Goal: Task Accomplishment & Management: Manage account settings

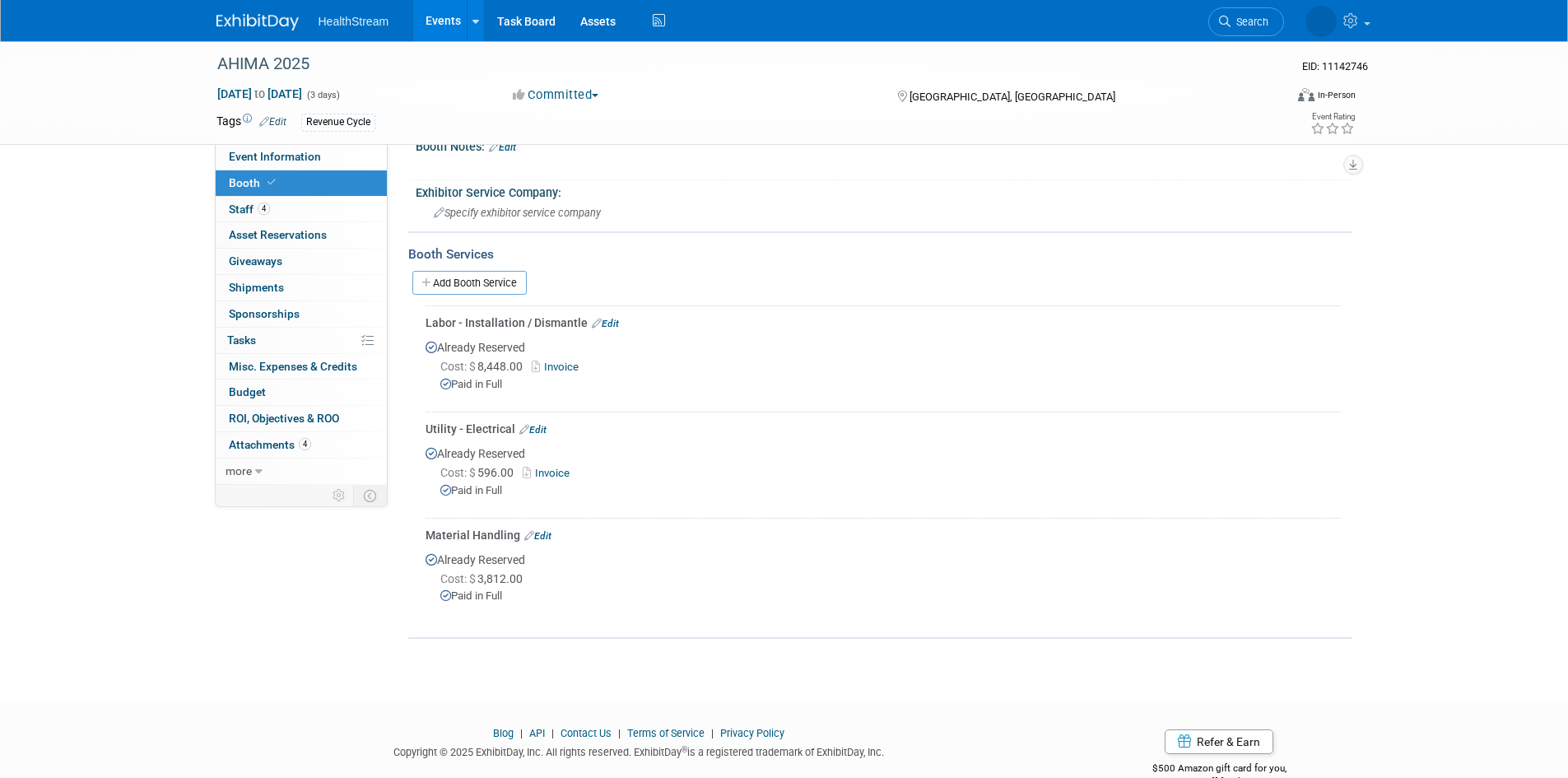
scroll to position [411, 0]
click at [446, 20] on link "Events" at bounding box center [443, 20] width 60 height 41
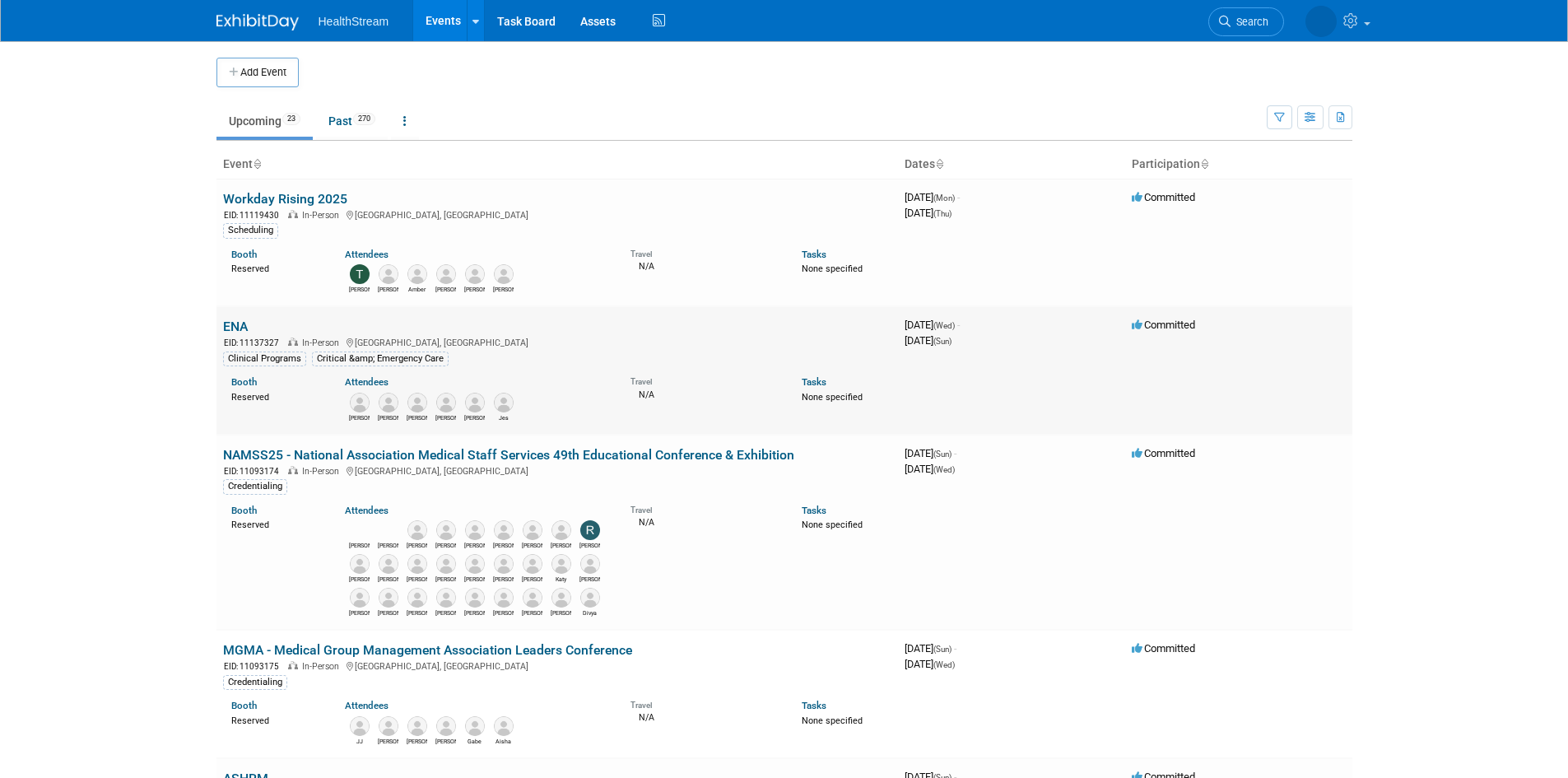
click at [235, 326] on link "ENA" at bounding box center [235, 326] width 25 height 15
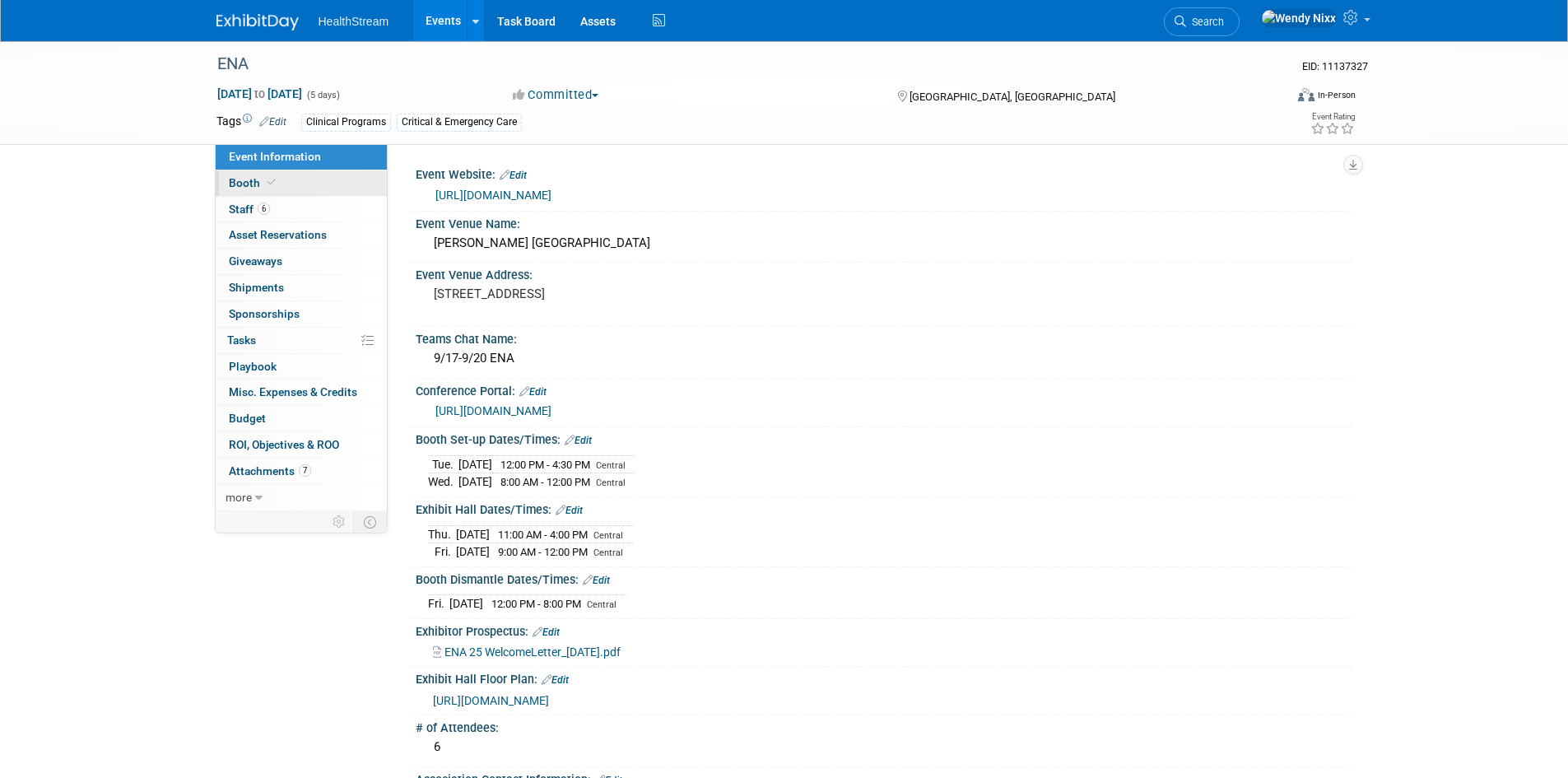
click at [247, 182] on span "Booth" at bounding box center [254, 183] width 50 height 13
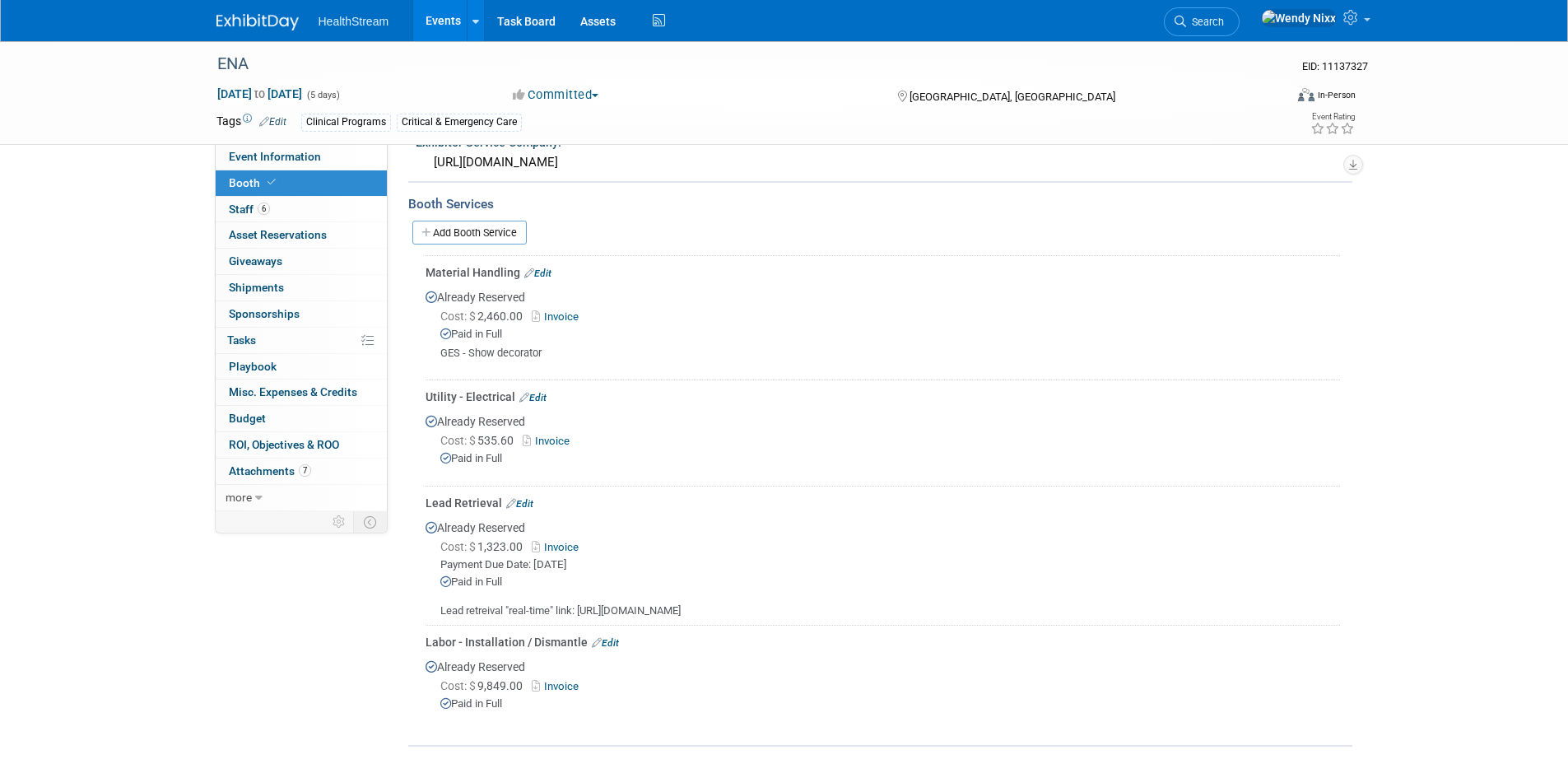
scroll to position [494, 0]
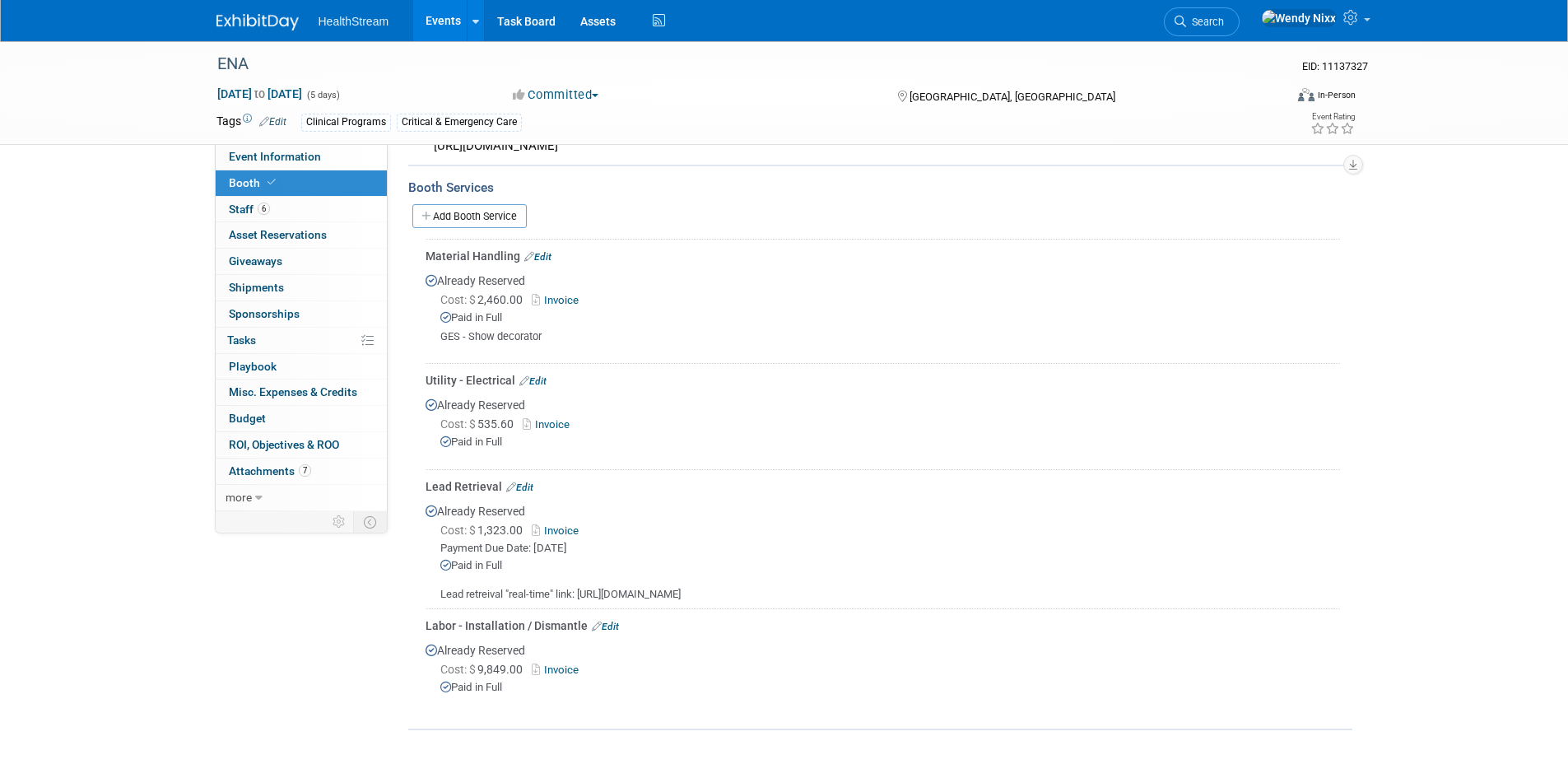
click at [555, 531] on link "Invoice" at bounding box center [558, 530] width 54 height 12
click at [451, 12] on link "Events" at bounding box center [443, 20] width 60 height 41
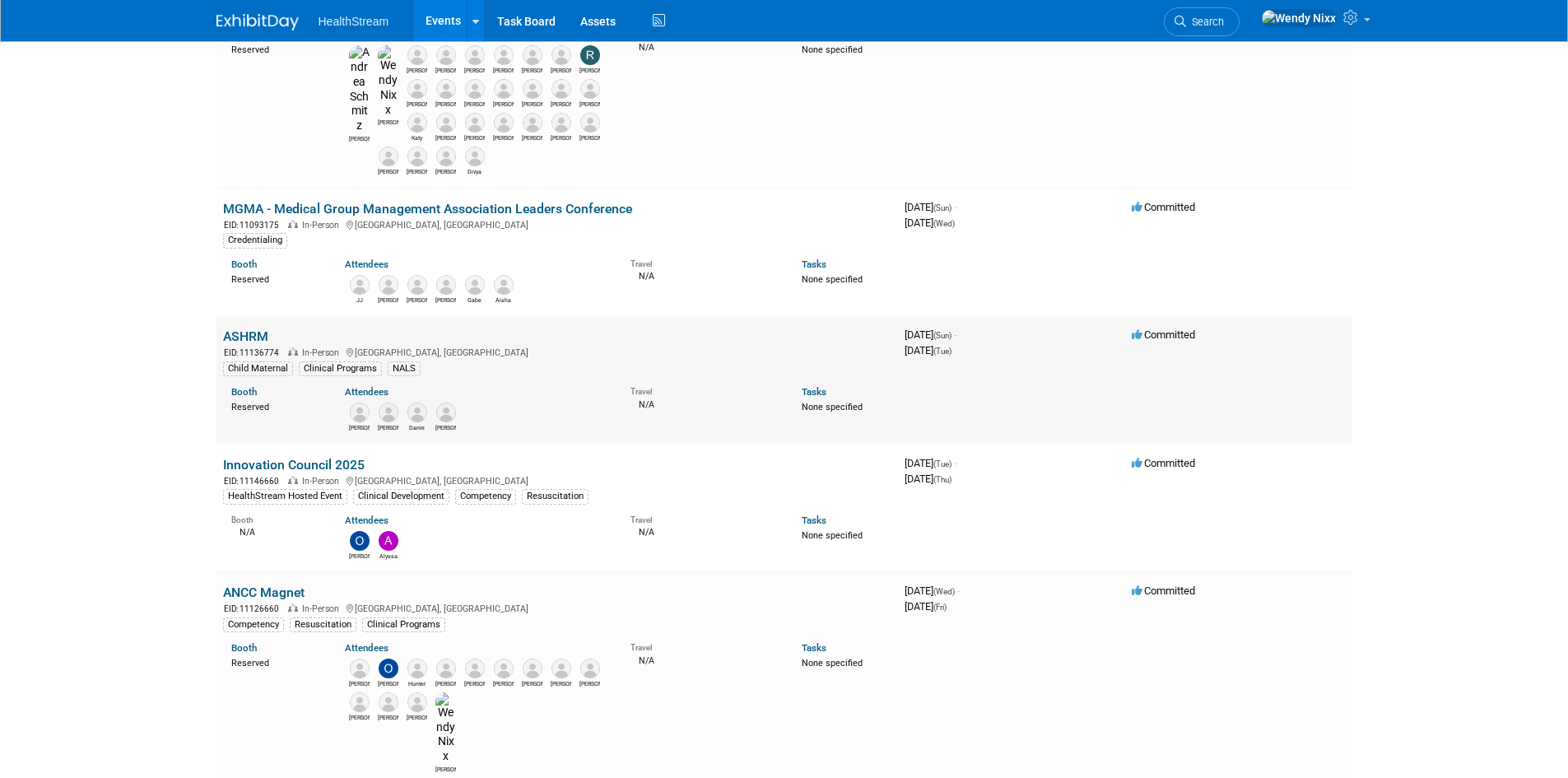
scroll to position [494, 0]
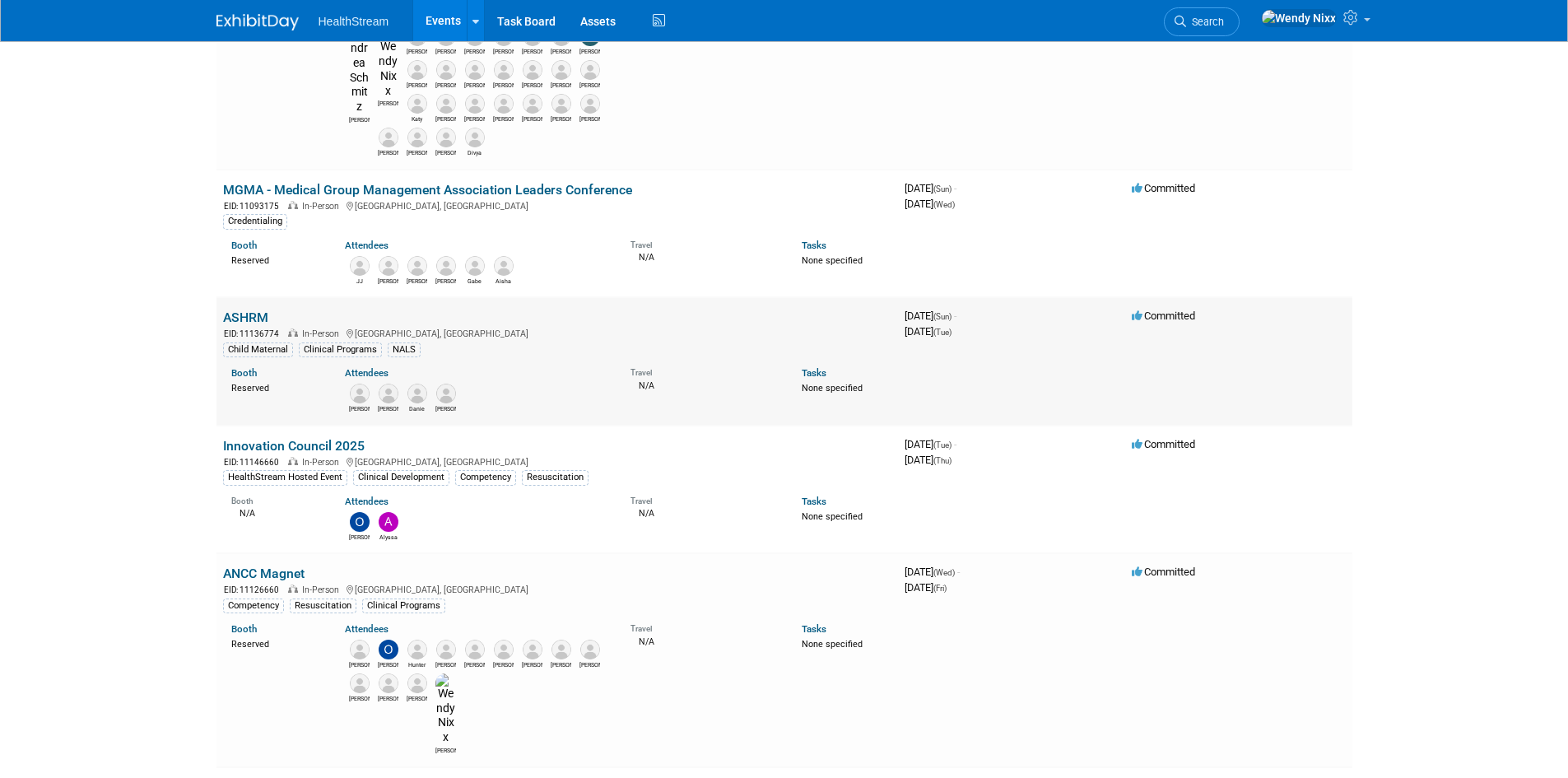
click at [262, 309] on link "ASHRM" at bounding box center [245, 317] width 45 height 15
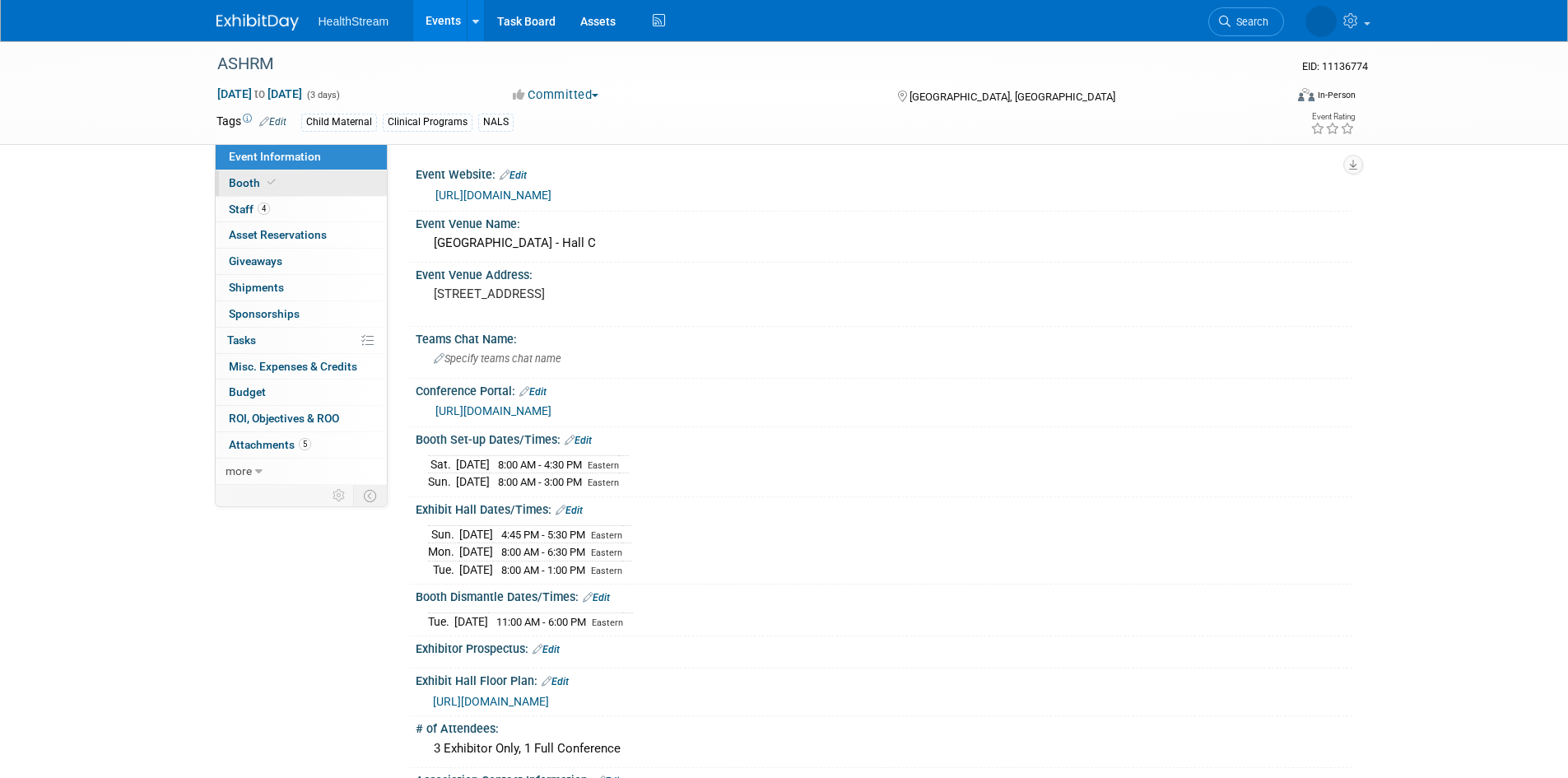
click at [240, 176] on span "Booth" at bounding box center [254, 183] width 50 height 13
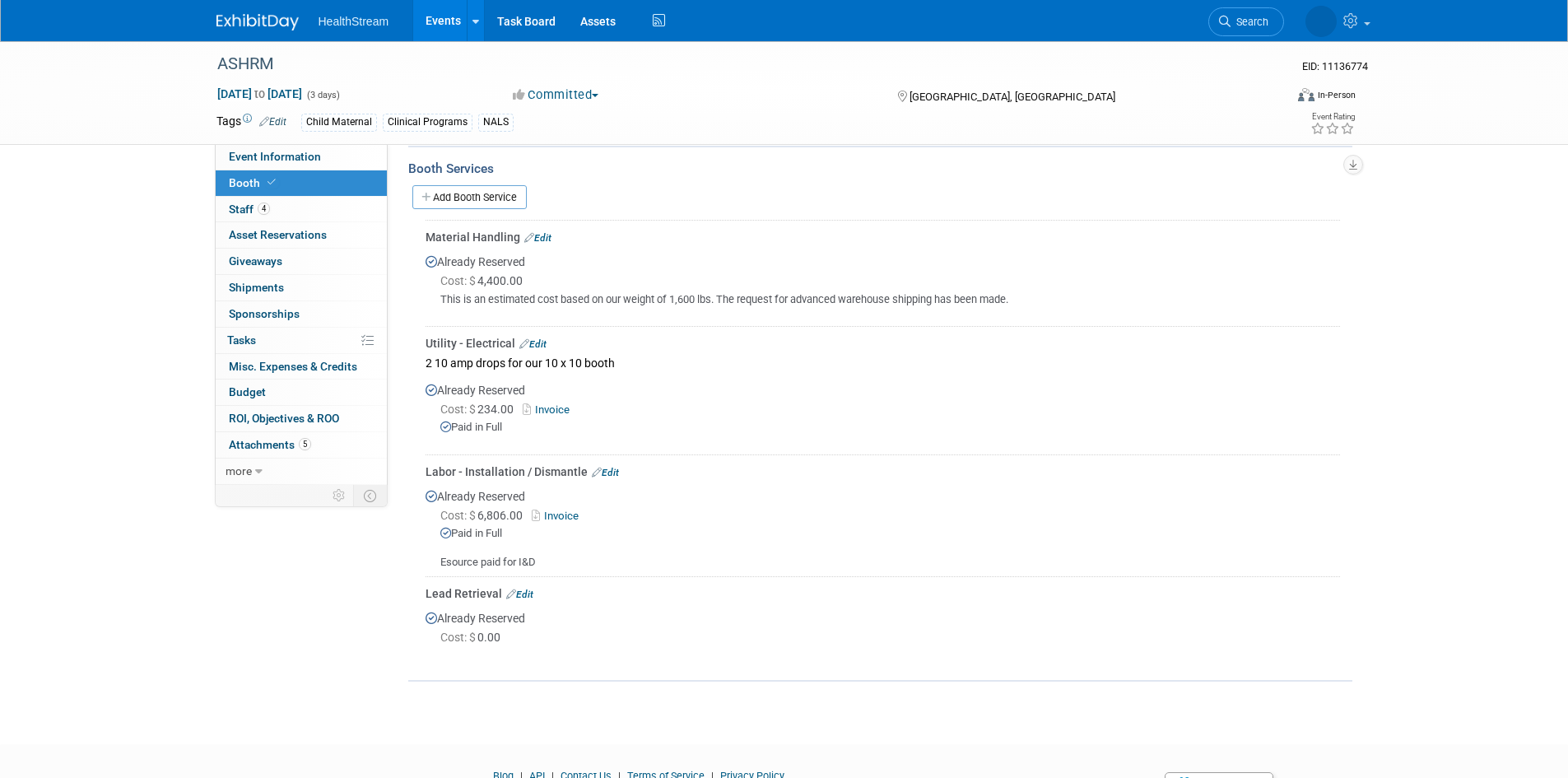
scroll to position [494, 0]
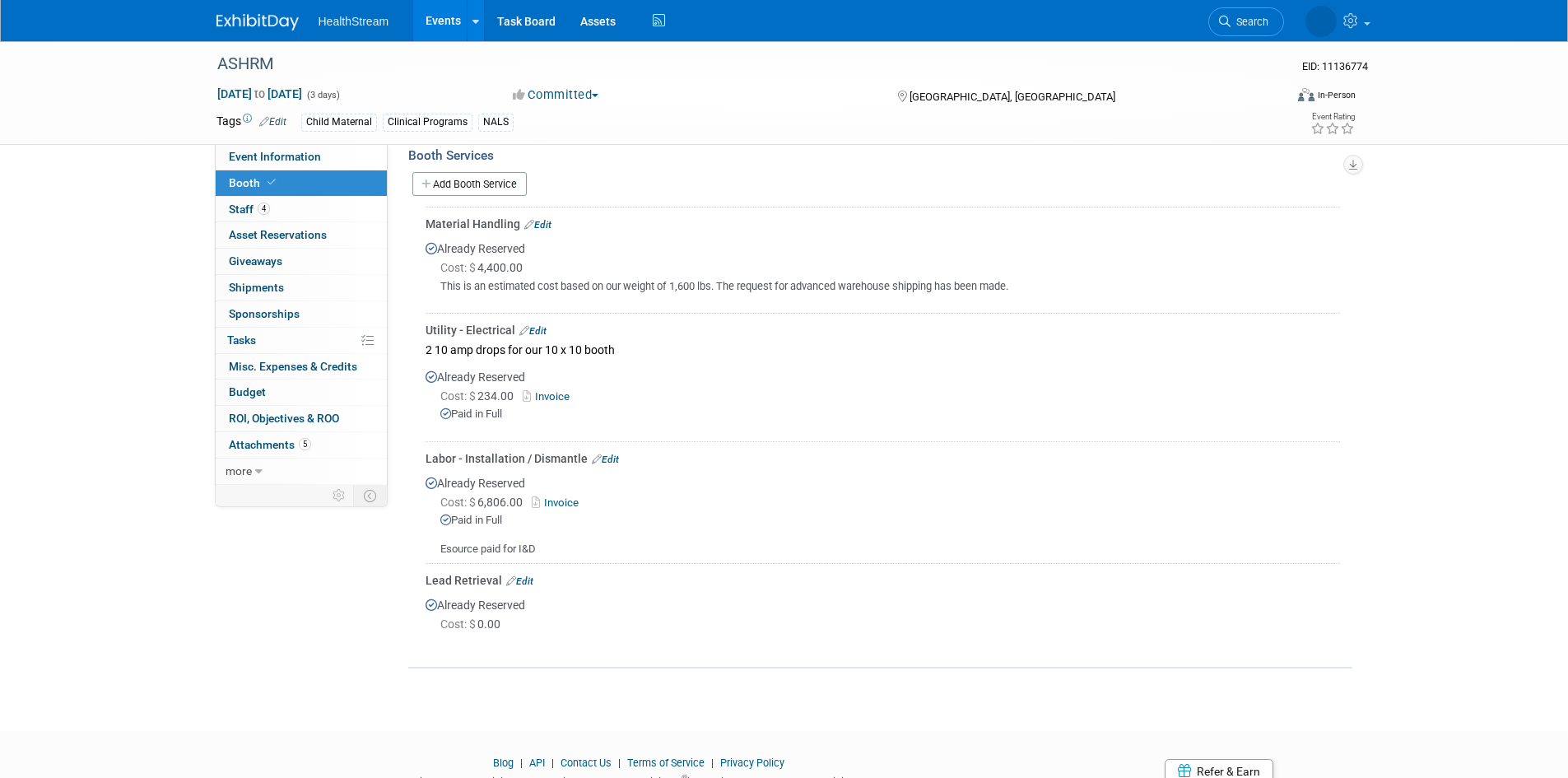
click at [526, 579] on link "Edit" at bounding box center [520, 581] width 27 height 11
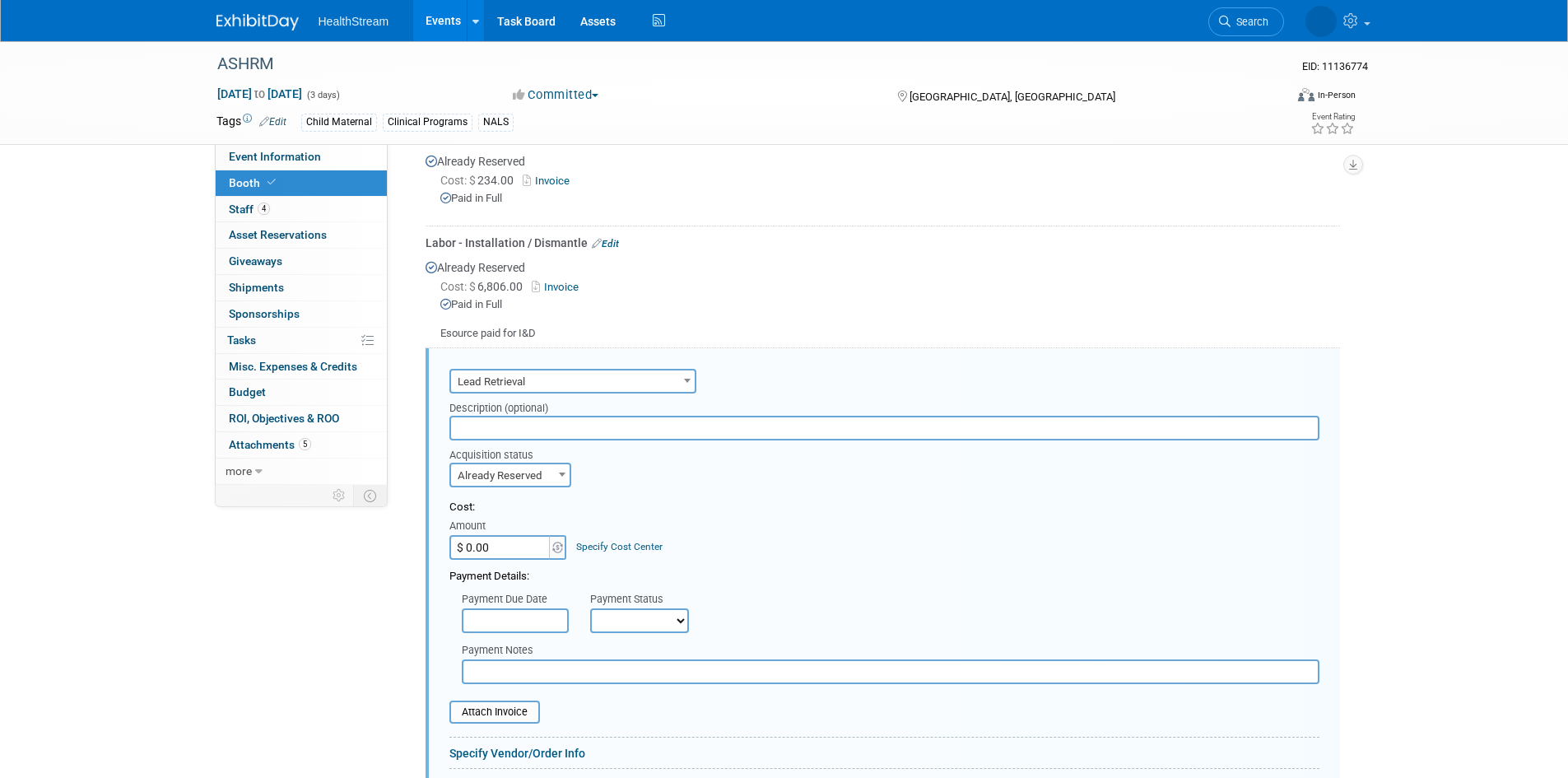
scroll to position [671, 0]
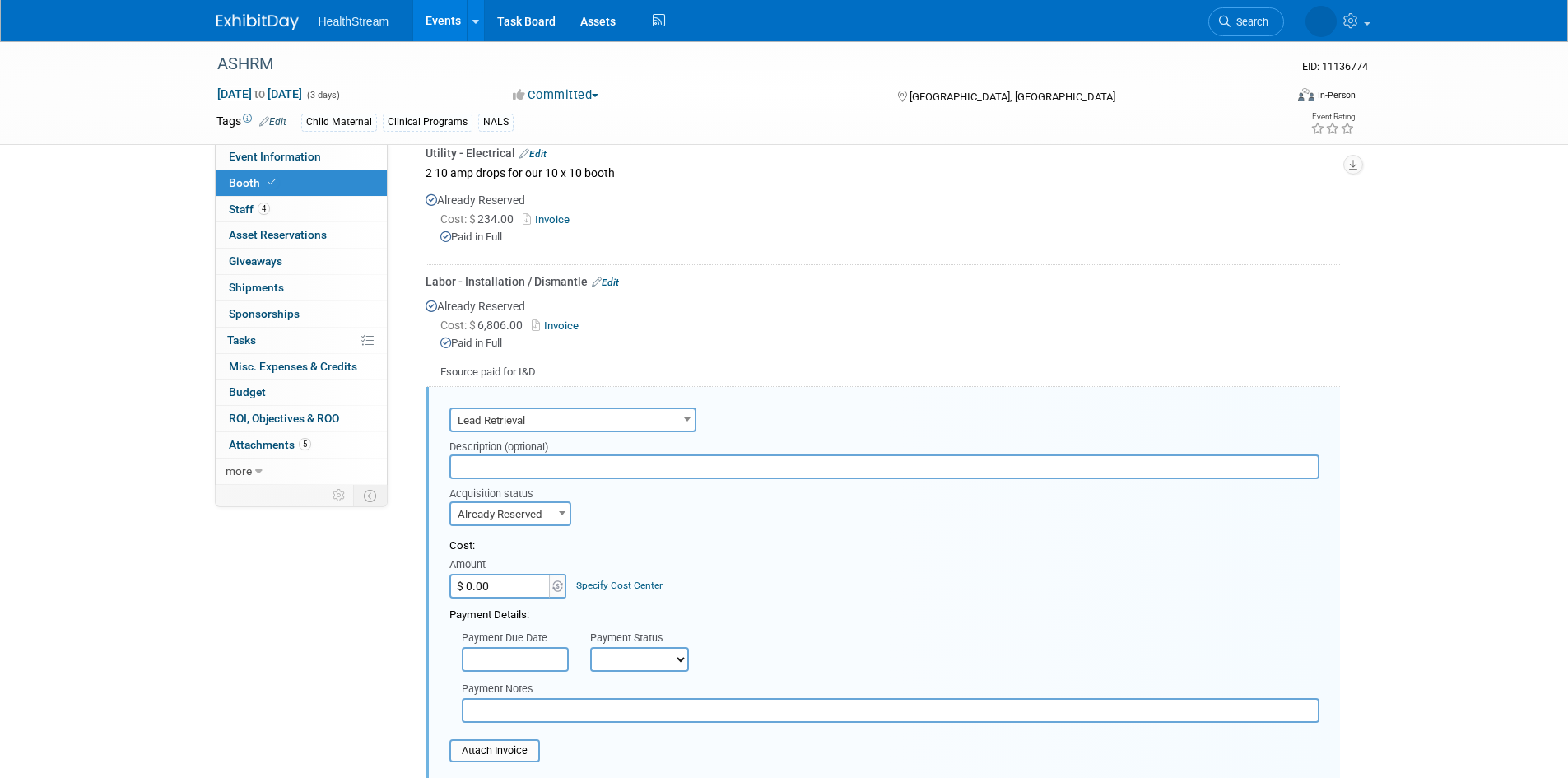
click at [235, 178] on span "Booth" at bounding box center [254, 183] width 50 height 13
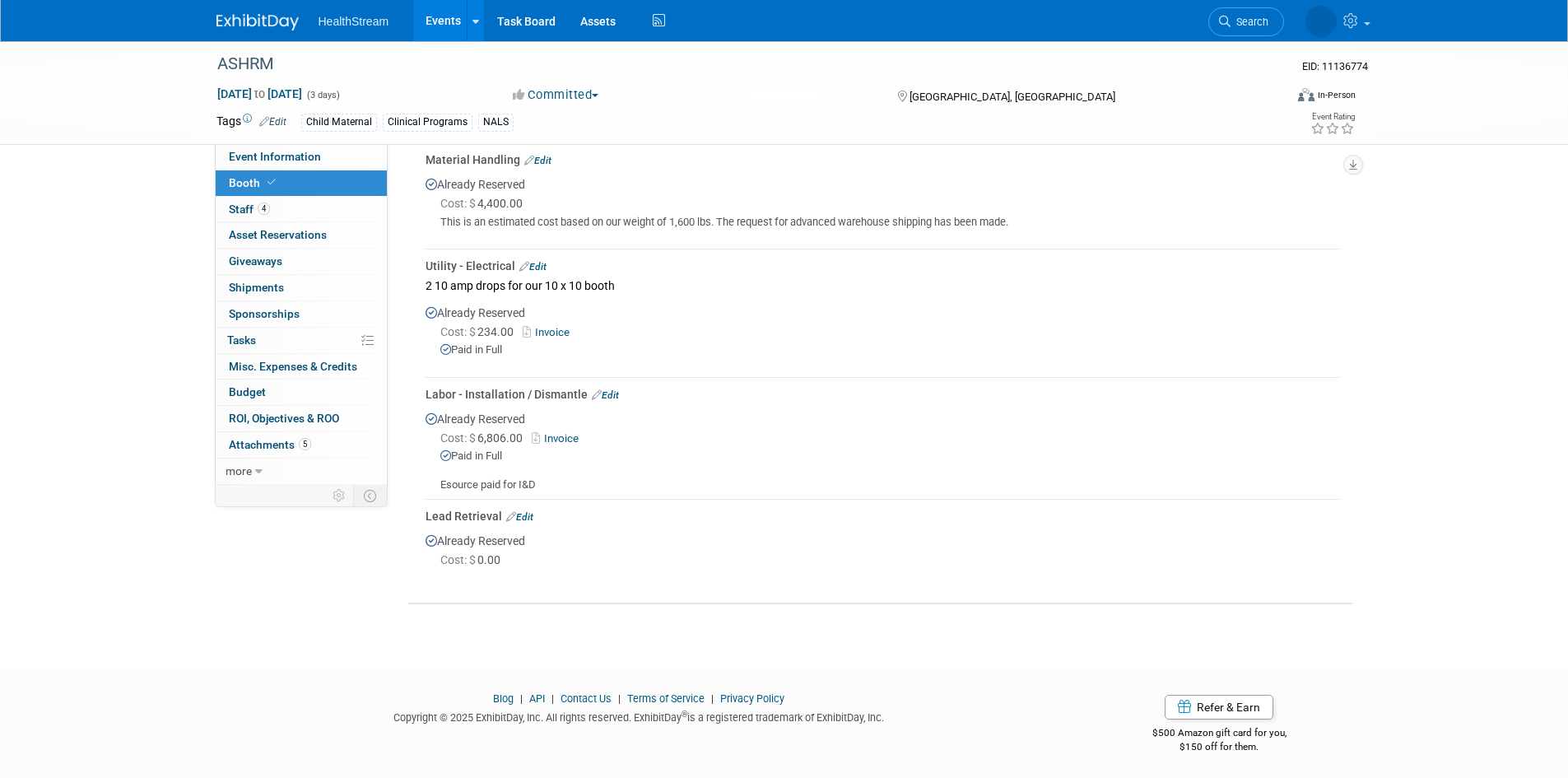
scroll to position [559, 0]
click at [527, 517] on link "Edit" at bounding box center [520, 516] width 27 height 11
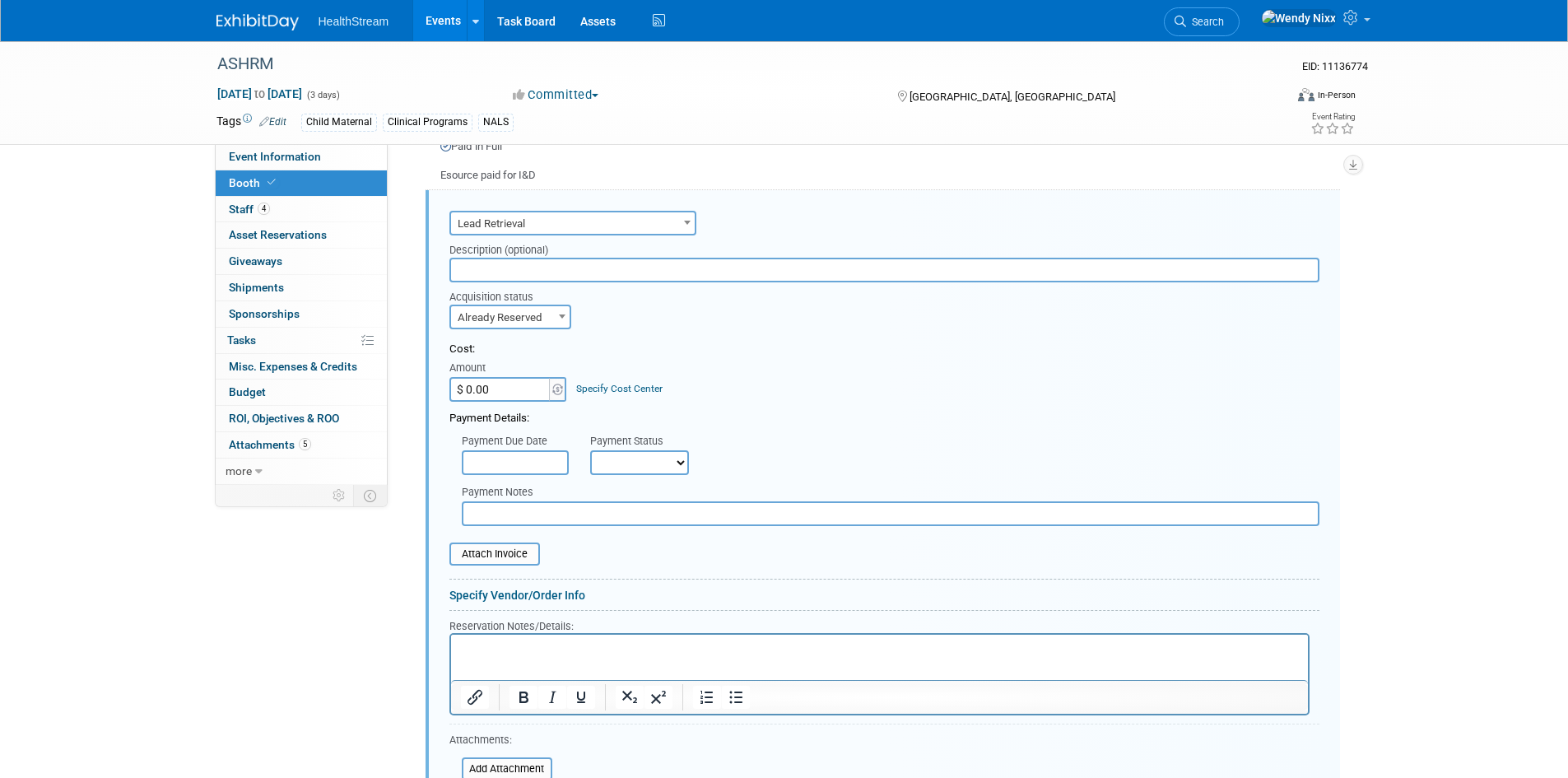
scroll to position [0, 0]
click at [494, 644] on p "Rich Text Area. Press ALT-0 for help." at bounding box center [879, 649] width 838 height 15
click at [473, 649] on p "4 Licenses ordered" at bounding box center [879, 649] width 838 height 15
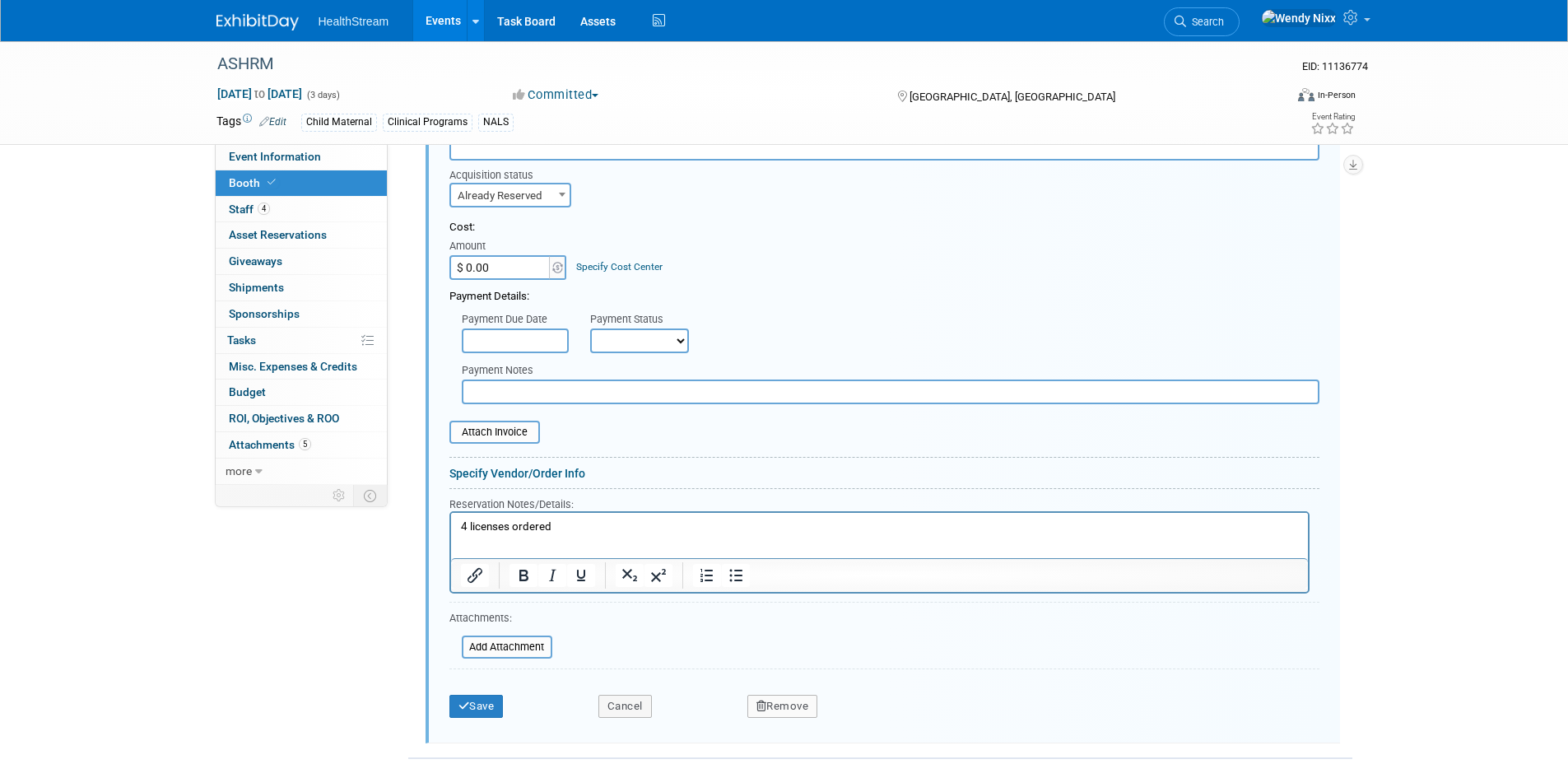
scroll to position [1032, 0]
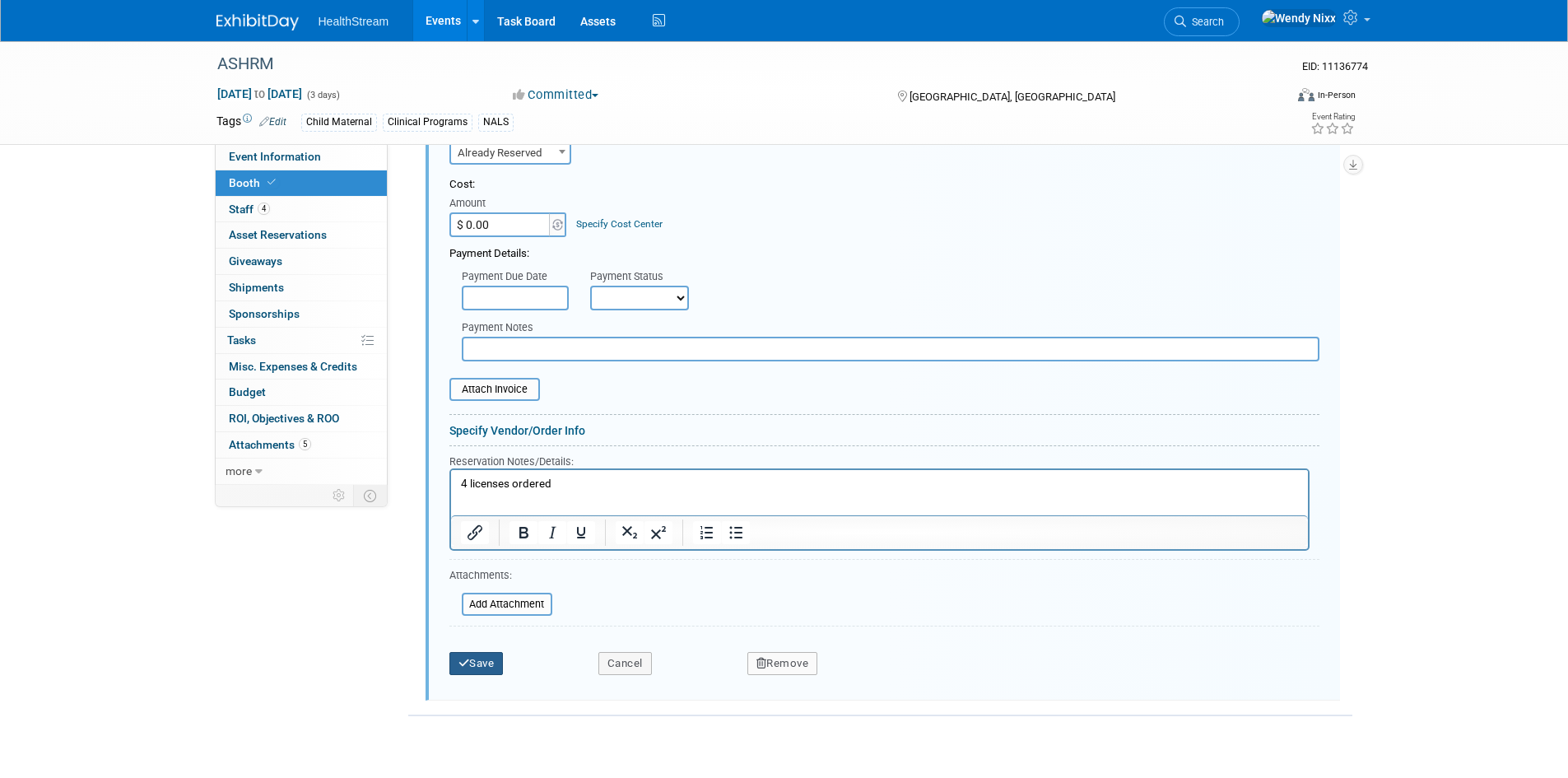
click at [484, 661] on button "Save" at bounding box center [476, 663] width 55 height 23
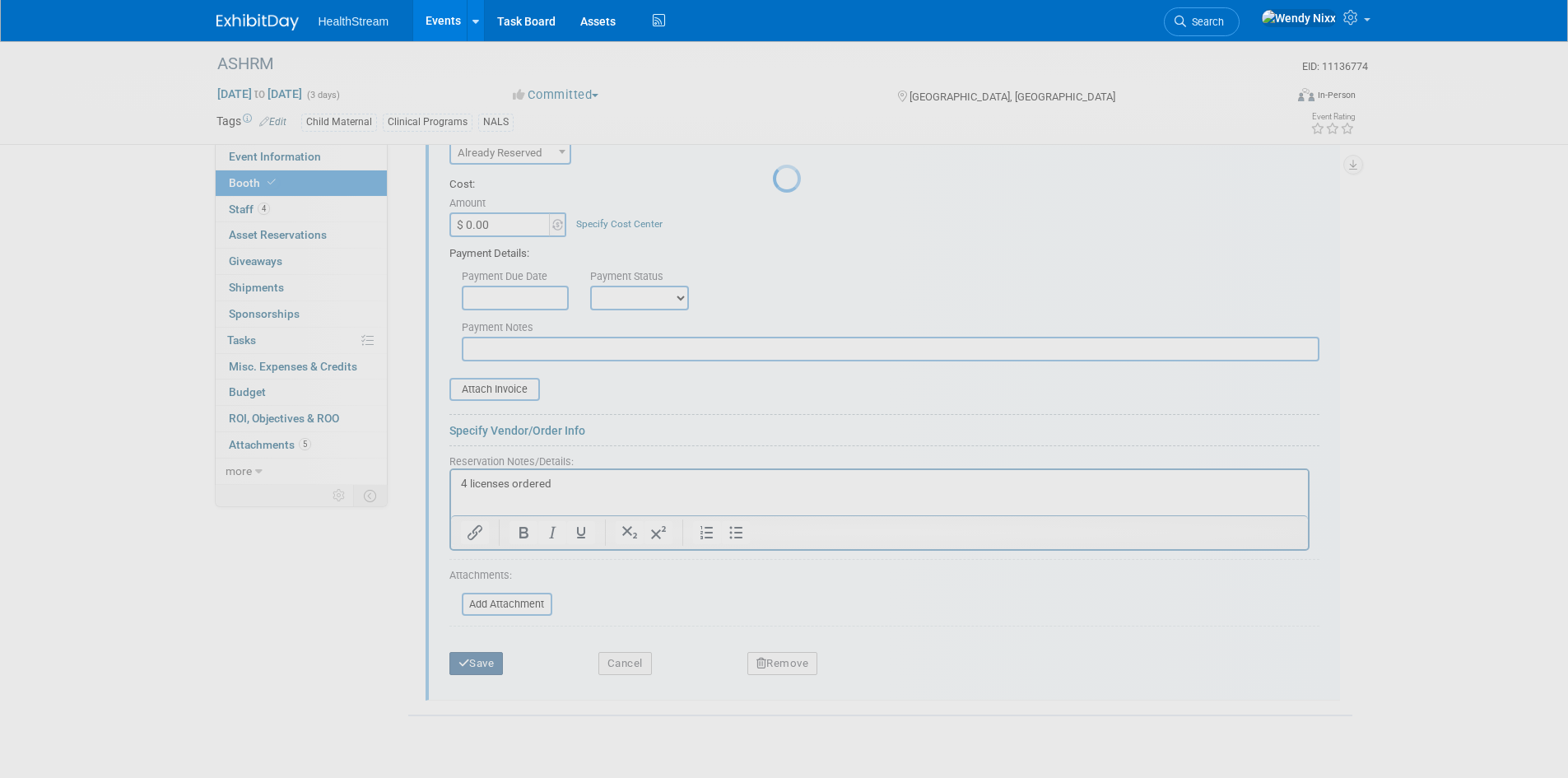
scroll to position [574, 0]
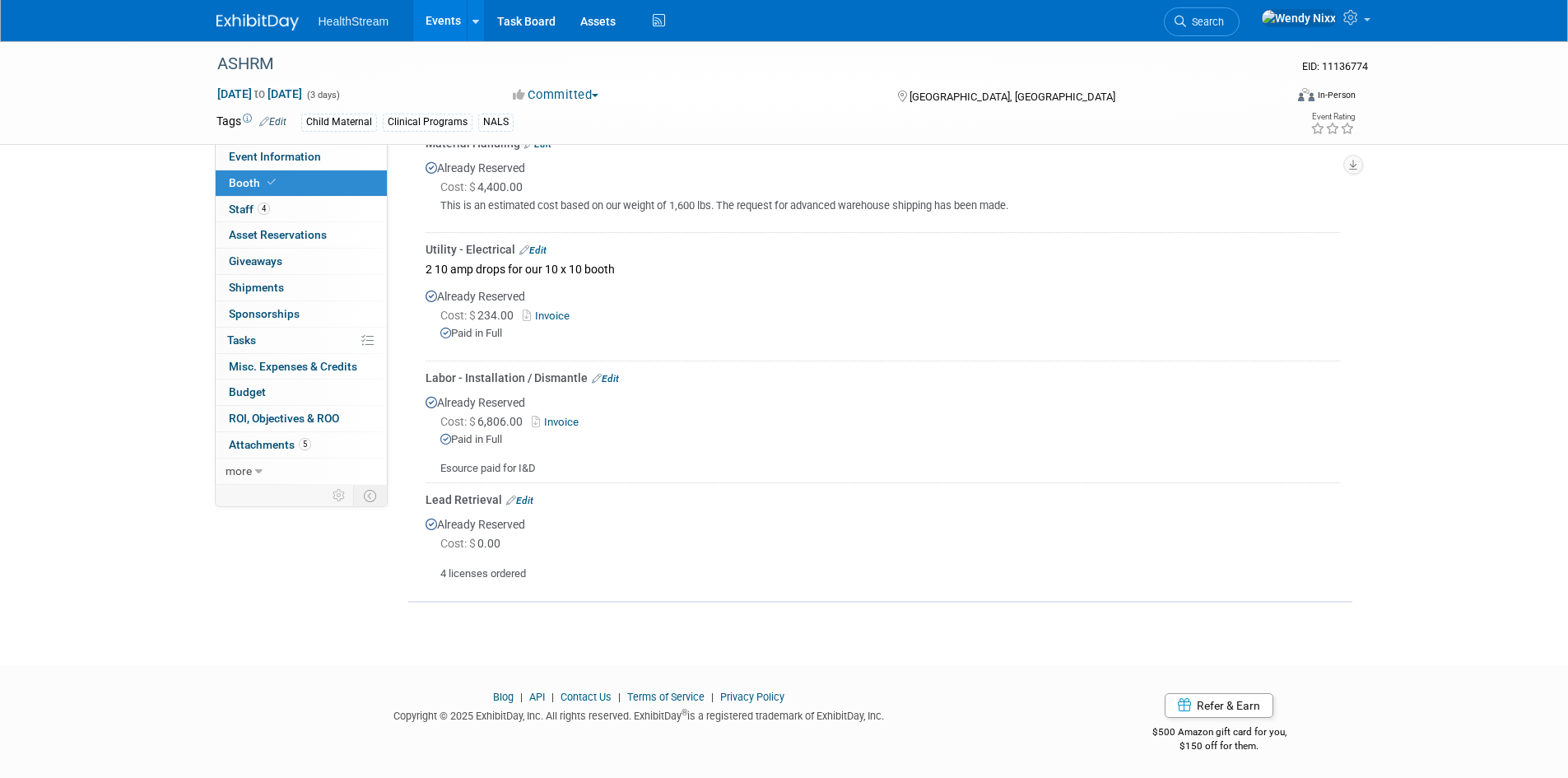
click at [547, 314] on link "Invoice" at bounding box center [549, 315] width 54 height 12
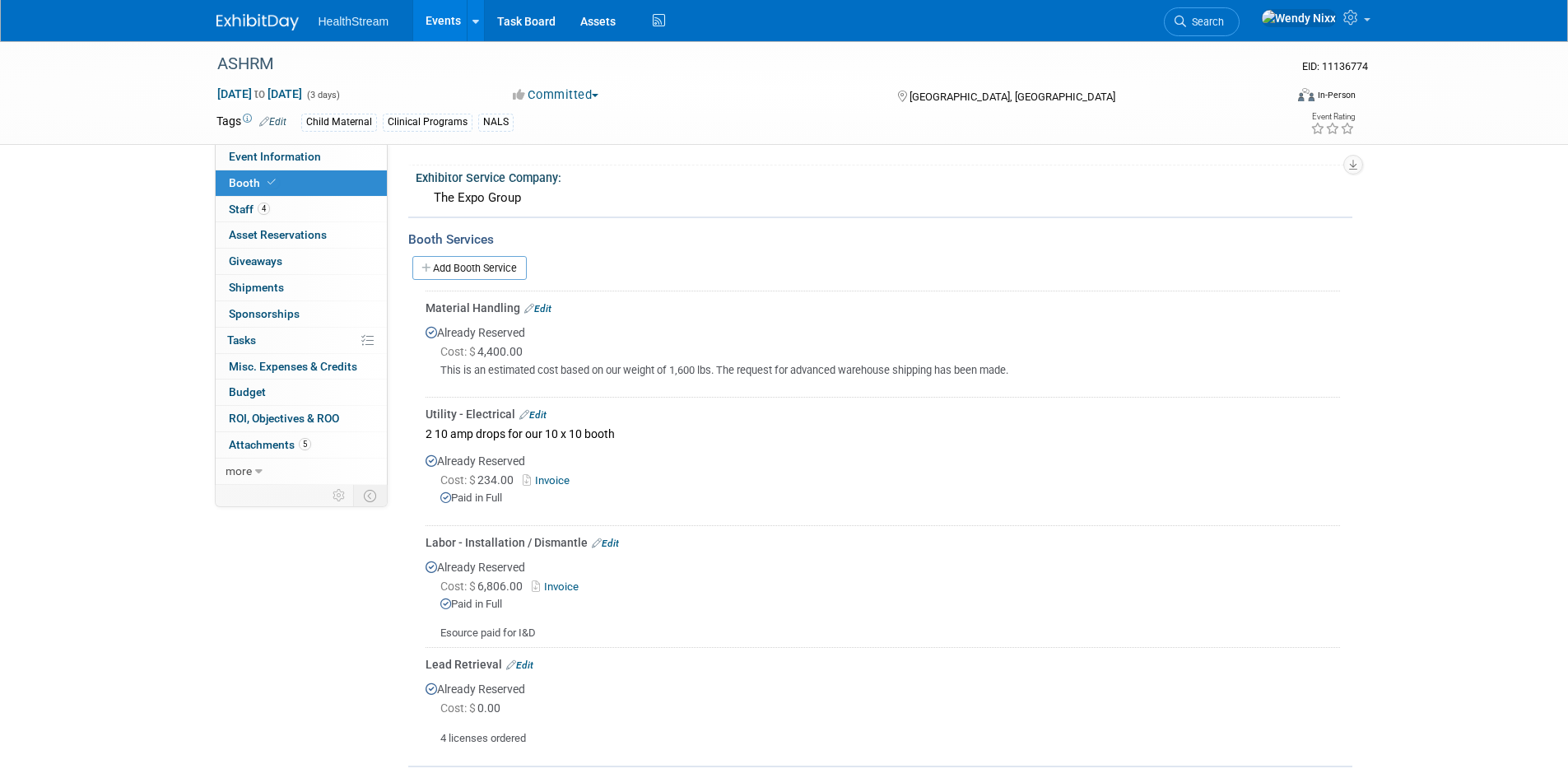
scroll to position [492, 0]
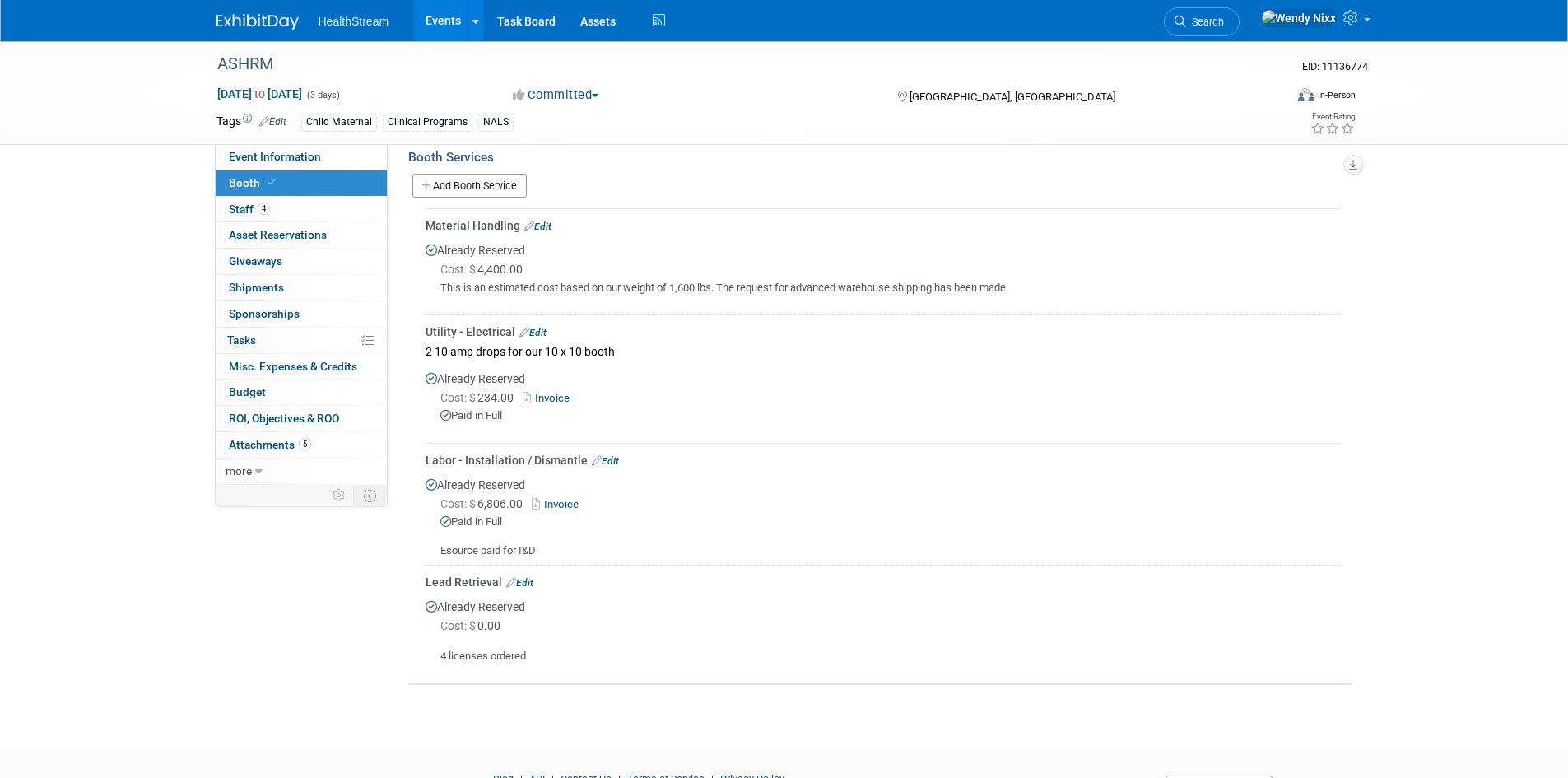
click at [560, 396] on link "Invoice" at bounding box center [549, 397] width 54 height 12
click at [556, 502] on link "Invoice" at bounding box center [558, 503] width 54 height 12
click at [520, 579] on link "Edit" at bounding box center [520, 583] width 27 height 11
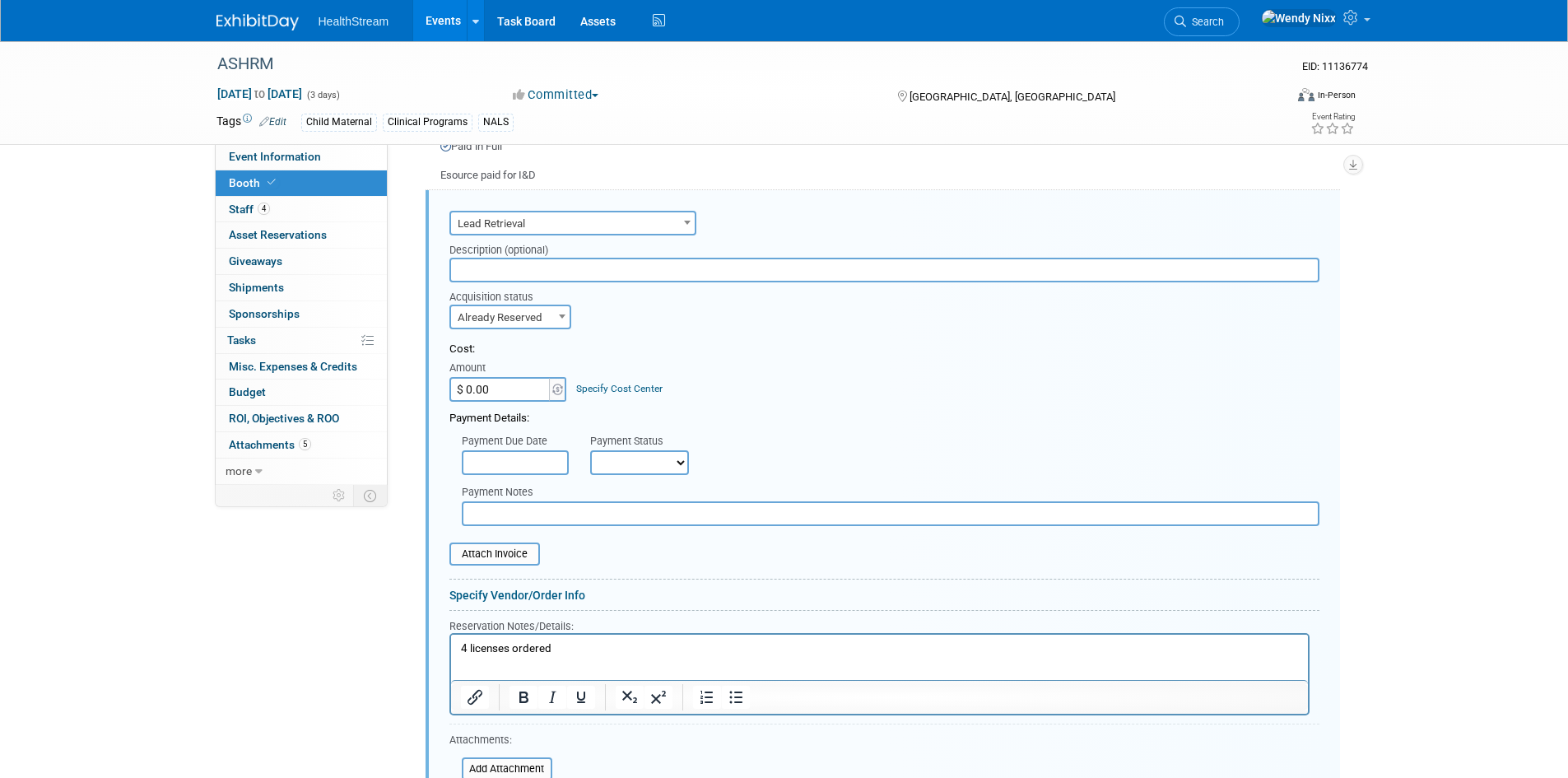
scroll to position [0, 0]
click at [557, 645] on p "4 licenses ordered" at bounding box center [879, 649] width 838 height 15
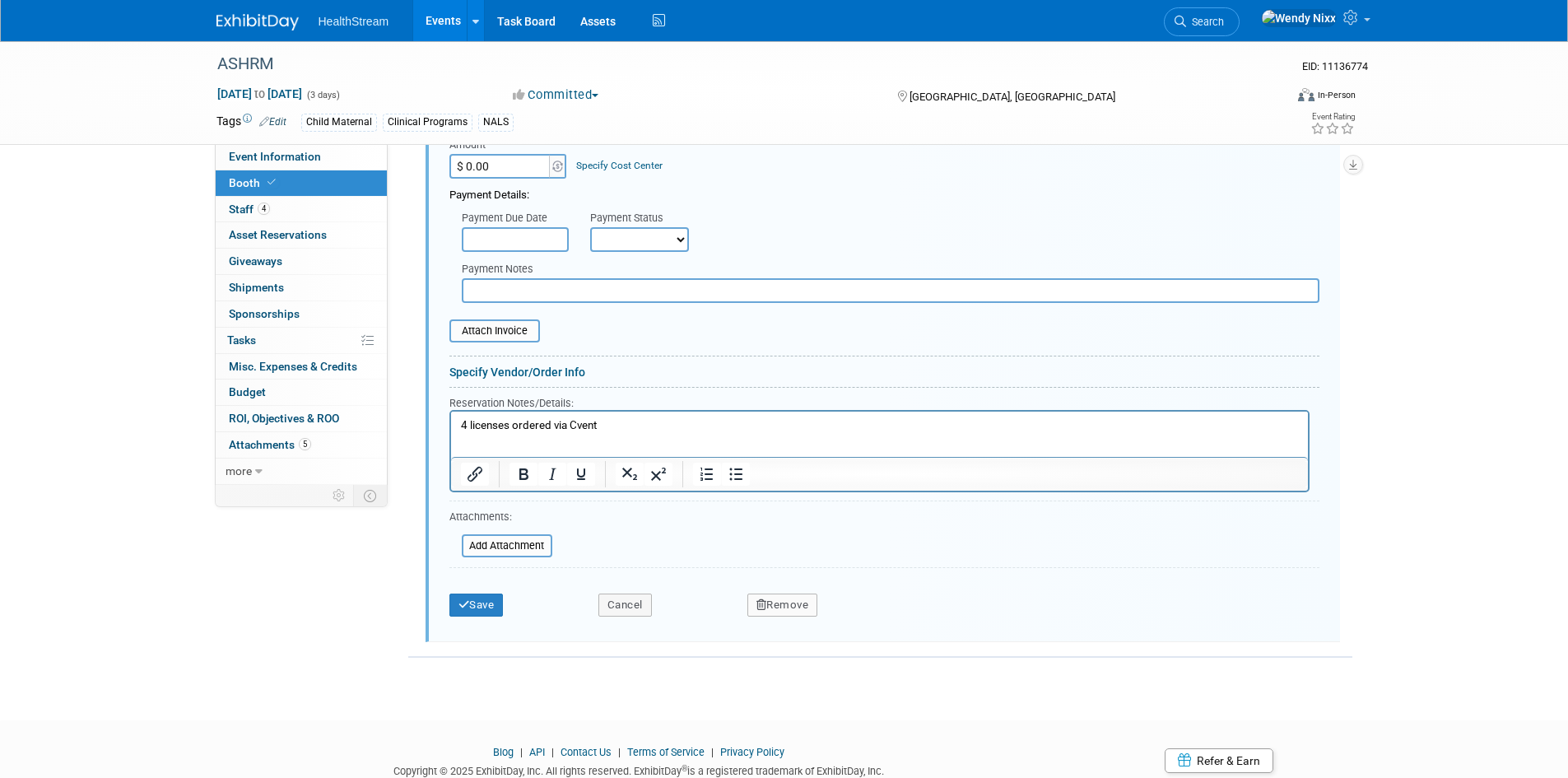
scroll to position [1114, 0]
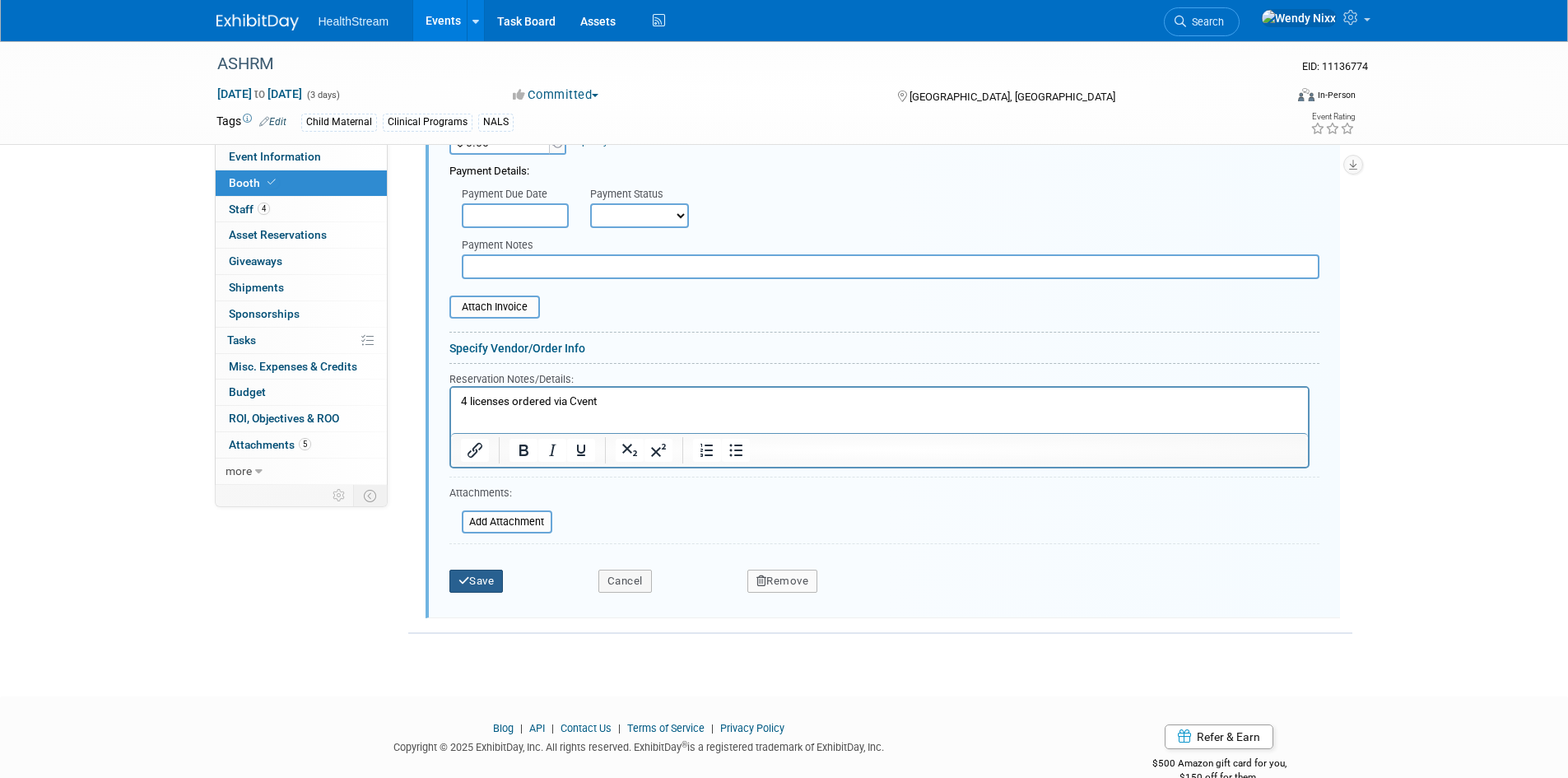
click at [484, 578] on button "Save" at bounding box center [476, 581] width 55 height 23
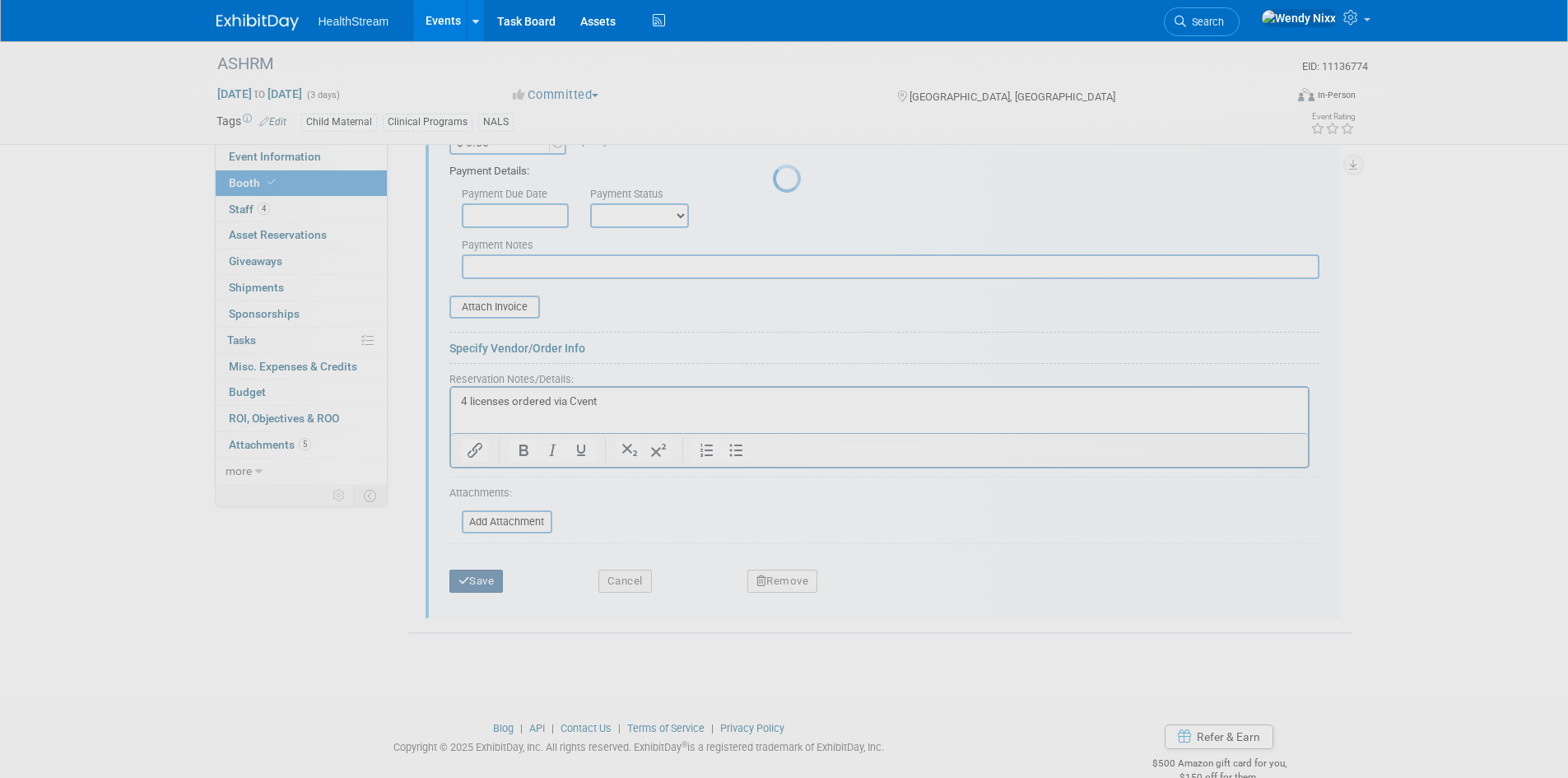
scroll to position [574, 0]
